Goal: Information Seeking & Learning: Understand process/instructions

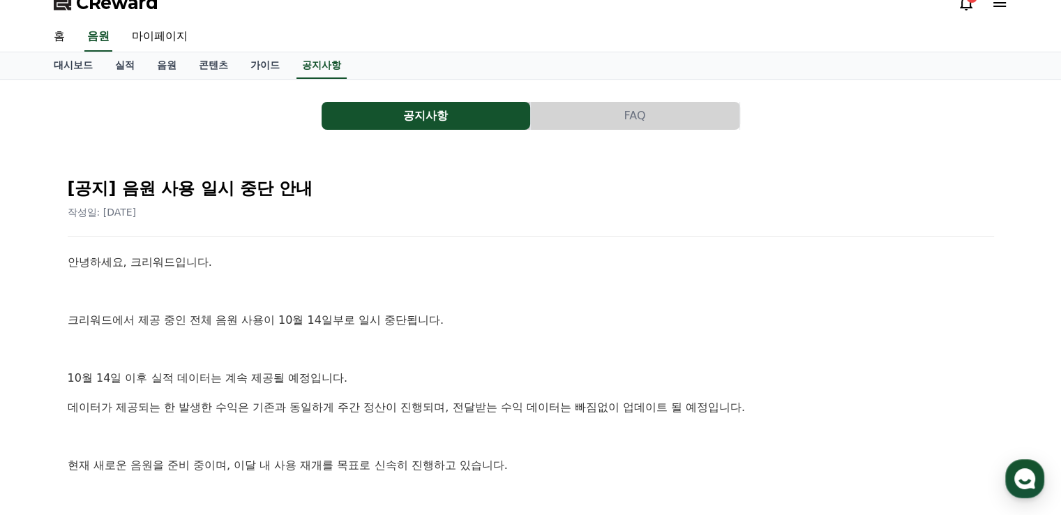
scroll to position [70, 0]
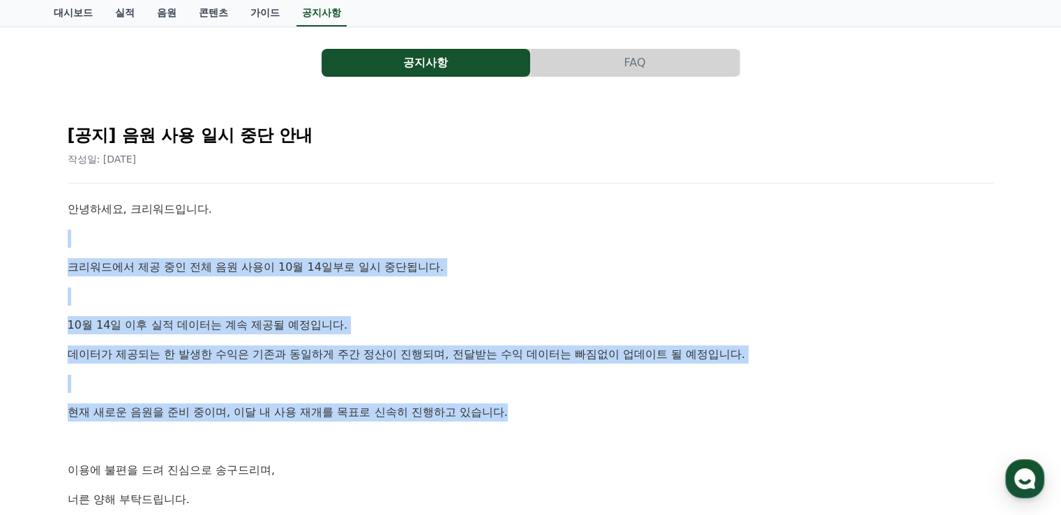
drag, startPoint x: 137, startPoint y: 232, endPoint x: 661, endPoint y: 414, distance: 554.8
click at [656, 413] on div "안녕하세요, 크리워드입니다. 크리워드에서 제공 중인 전체 음원 사용이 10월 14일부로 일시 중단됩니다. 10월 14일 이후 실적 데이터는 계…" at bounding box center [531, 397] width 927 height 395
drag, startPoint x: 650, startPoint y: 418, endPoint x: 641, endPoint y: 426, distance: 12.4
click at [650, 419] on p "현재 새로운 음원을 준비 중이며, 이달 내 사용 재개를 목표로 신속히 진행하고 있습니다." at bounding box center [531, 412] width 927 height 18
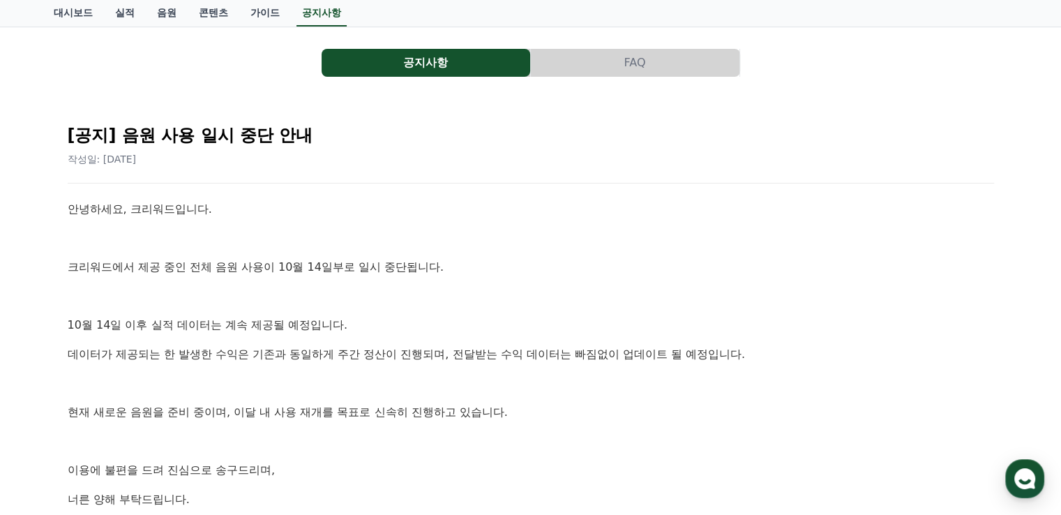
click at [608, 433] on p at bounding box center [531, 442] width 927 height 18
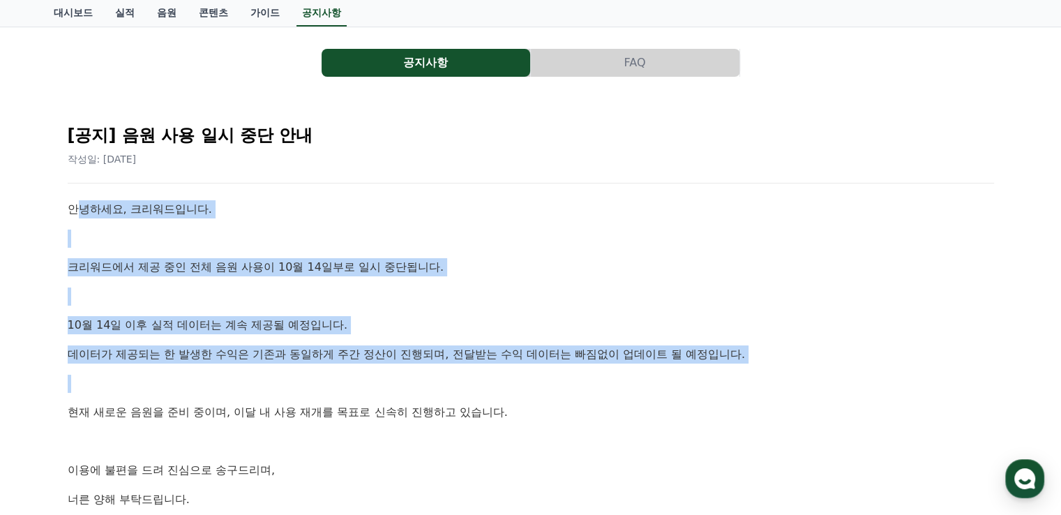
drag, startPoint x: 217, startPoint y: 285, endPoint x: 376, endPoint y: 380, distance: 184.9
click at [377, 380] on div "안녕하세요, 크리워드입니다. 크리워드에서 제공 중인 전체 음원 사용이 10월 14일부로 일시 중단됩니다. 10월 14일 이후 실적 데이터는 계…" at bounding box center [531, 397] width 927 height 395
click at [377, 386] on p at bounding box center [531, 384] width 927 height 18
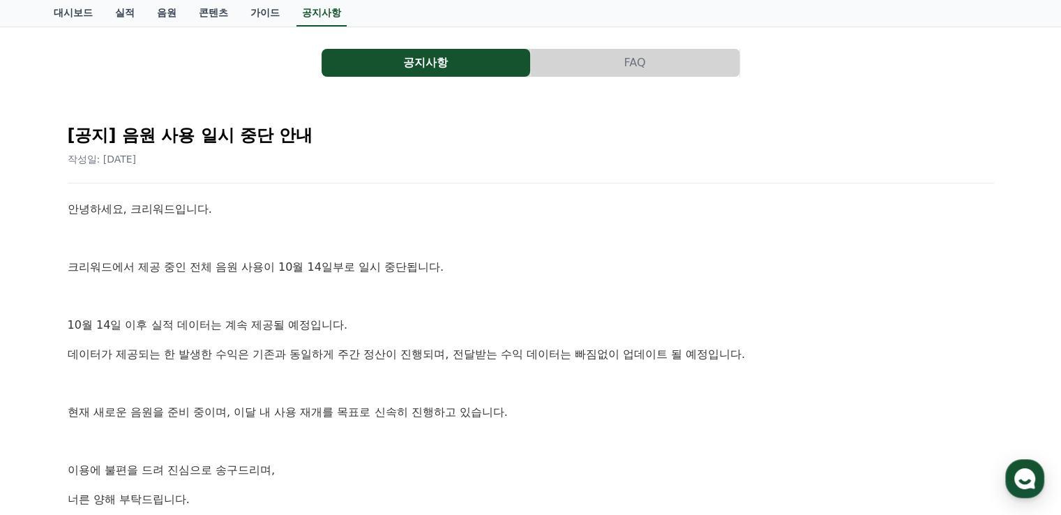
scroll to position [140, 0]
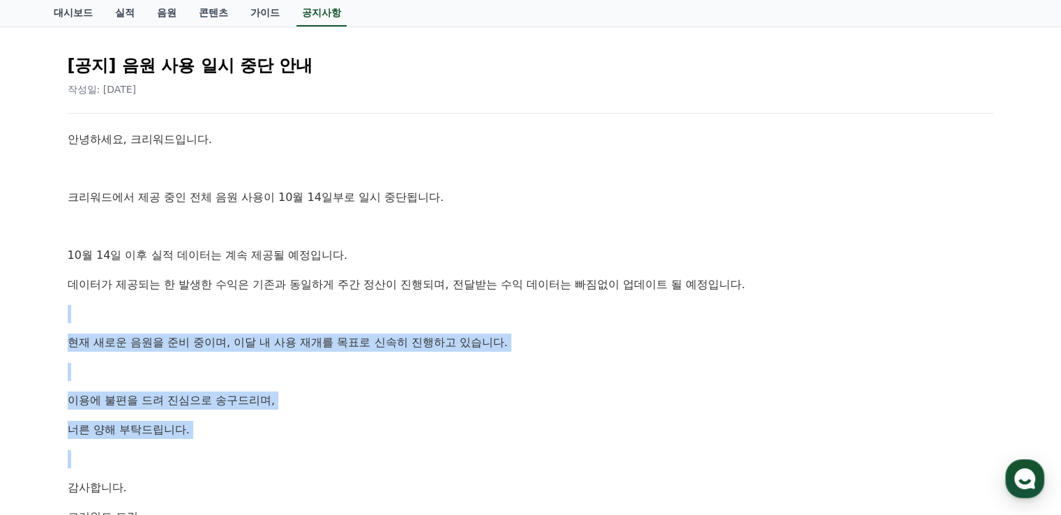
drag, startPoint x: 94, startPoint y: 315, endPoint x: 364, endPoint y: 433, distance: 294.4
click at [364, 436] on div "안녕하세요, 크리워드입니다. 크리워드에서 제공 중인 전체 음원 사용이 10월 14일부로 일시 중단됩니다. 10월 14일 이후 실적 데이터는 계…" at bounding box center [531, 327] width 927 height 395
click at [363, 424] on p "너른 양해 부탁드립니다." at bounding box center [531, 430] width 927 height 18
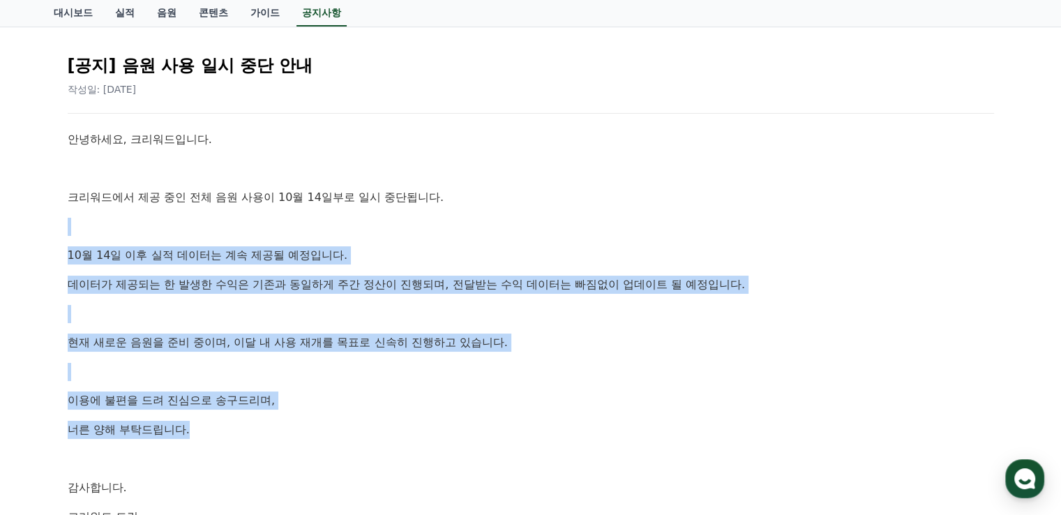
drag, startPoint x: 357, startPoint y: 434, endPoint x: 47, endPoint y: 228, distance: 371.4
click at [22, 214] on div "공지사항 FAQ [공지] 음원 사용 일시 중단 안내 작성일: 2025-10-14 안녕하세요, 크리워드입니다. 크리워드에서 제공 중인 전체 음원…" at bounding box center [530, 275] width 1061 height 636
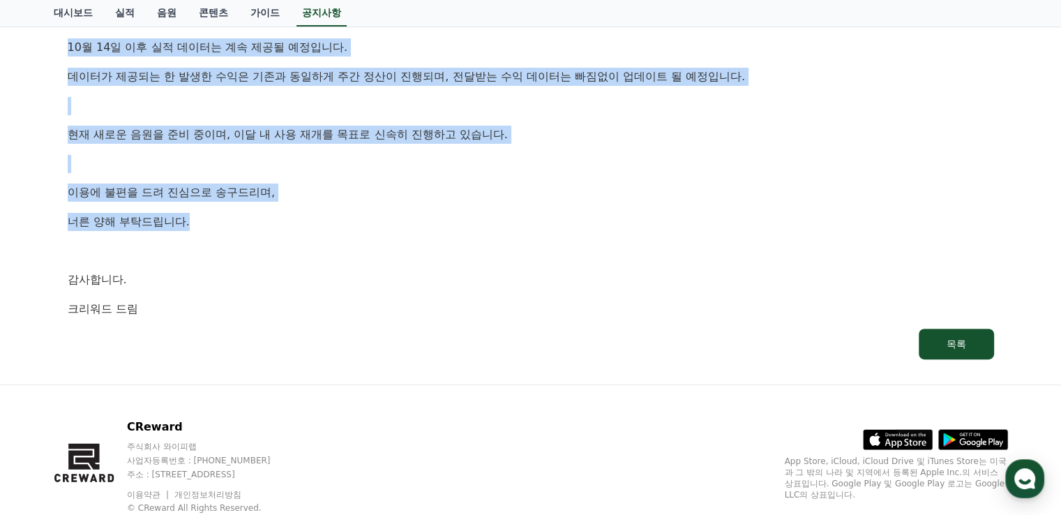
scroll to position [349, 0]
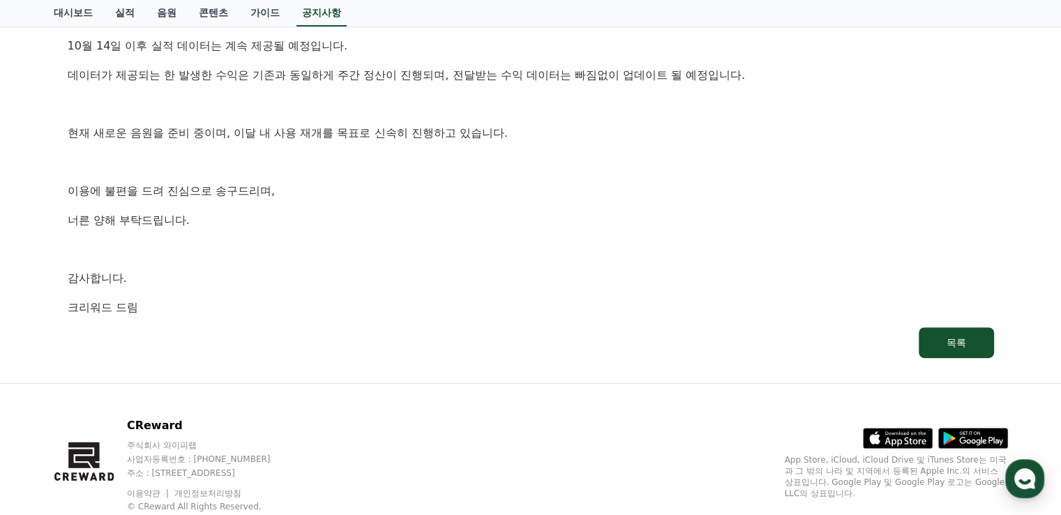
click at [265, 300] on p "크리워드 드림" at bounding box center [531, 308] width 927 height 18
click at [154, 495] on link "이용약관" at bounding box center [149, 493] width 44 height 10
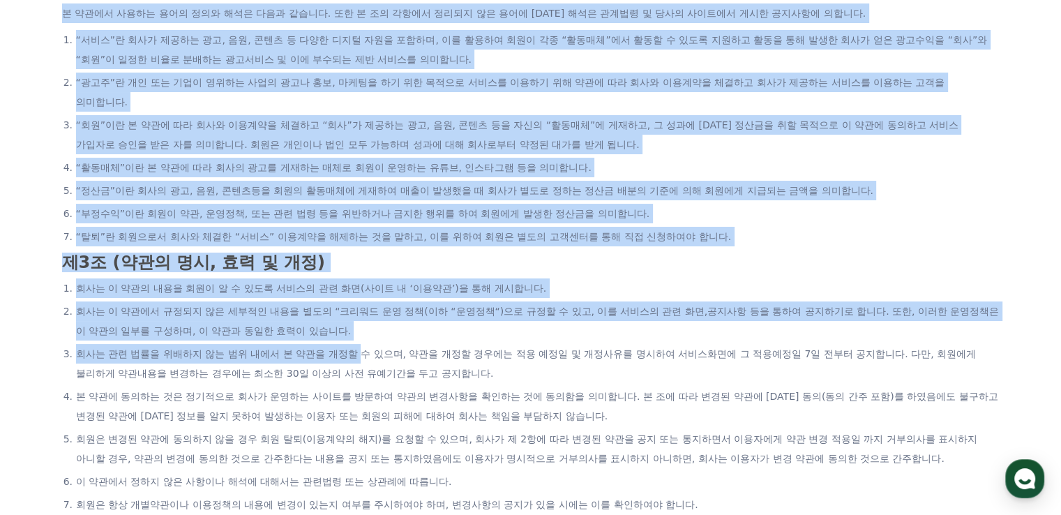
scroll to position [279, 0]
drag, startPoint x: 61, startPoint y: 193, endPoint x: 380, endPoint y: 341, distance: 350.9
click at [532, 261] on h3 "제3조 (약관의 명시, 효력 및 개정)" at bounding box center [531, 262] width 938 height 18
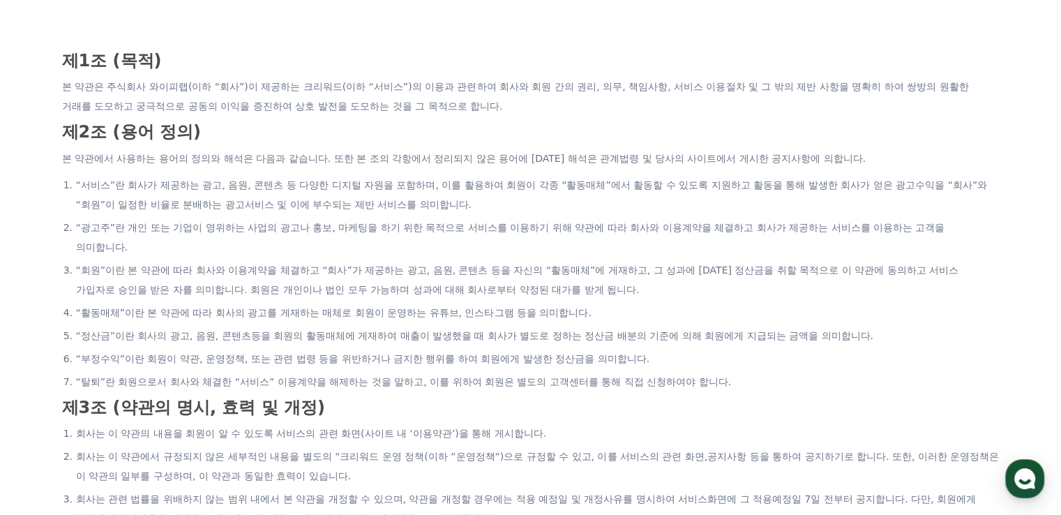
scroll to position [63, 0]
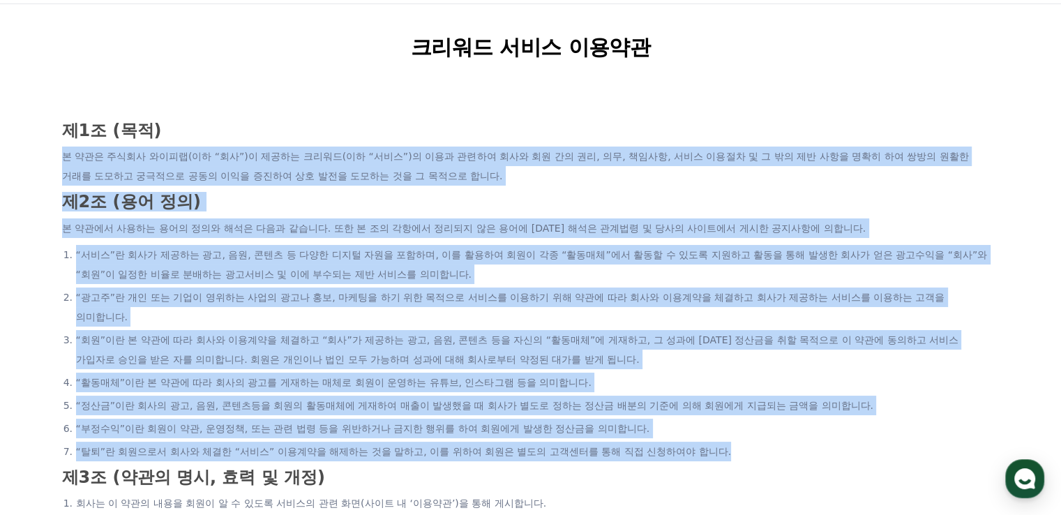
drag, startPoint x: 188, startPoint y: 129, endPoint x: 758, endPoint y: 461, distance: 659.4
click at [759, 461] on li "“탈퇴”란 회원으로서 회사와 체결한 “서비스” 이용계약을 해제하는 것을 말하고, 이를 위하여 회원은 별도의 고객센터를 통해 직접 신청하여야 합…" at bounding box center [538, 452] width 924 height 20
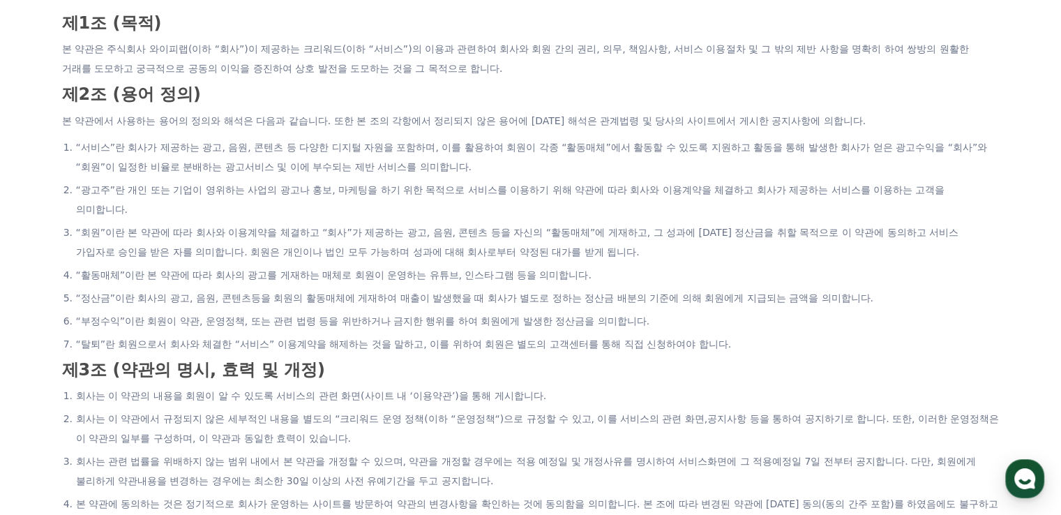
scroll to position [215, 0]
